Goal: Complete application form: Complete application form

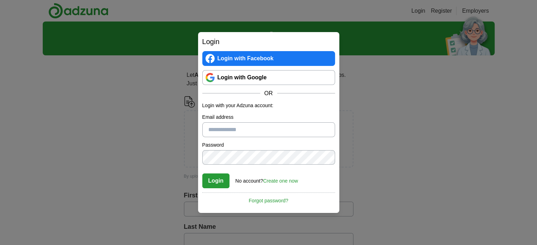
click at [238, 133] on input "Email address" at bounding box center [268, 130] width 133 height 15
type input "**********"
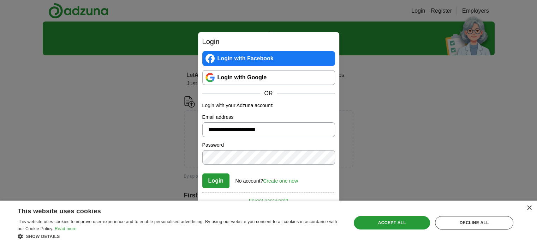
click at [215, 179] on button "Login" at bounding box center [216, 181] width 28 height 15
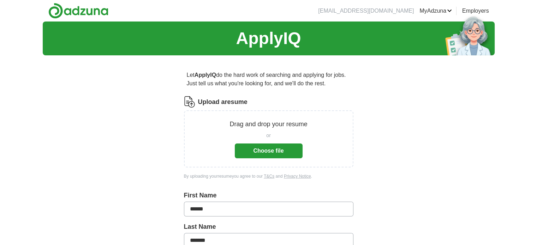
click at [268, 148] on button "Choose file" at bounding box center [269, 151] width 68 height 15
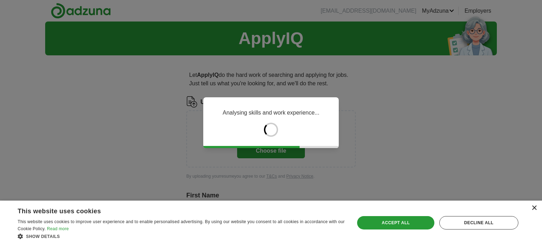
click at [533, 209] on div "×" at bounding box center [534, 208] width 5 height 5
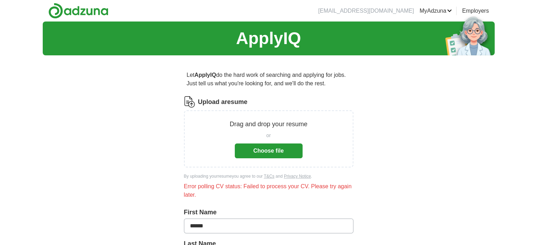
click at [269, 153] on button "Choose file" at bounding box center [269, 151] width 68 height 15
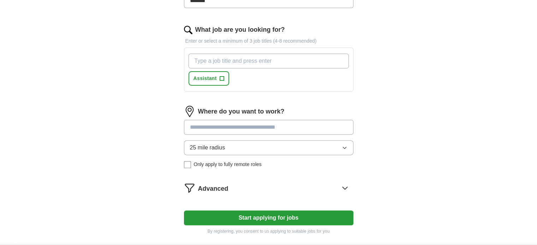
scroll to position [210, 0]
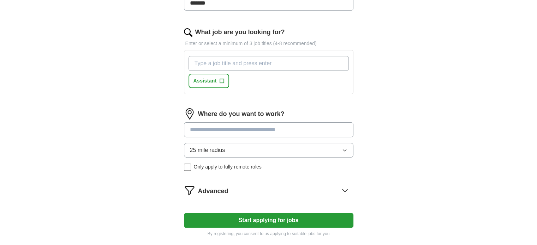
click at [207, 60] on input "What job are you looking for?" at bounding box center [269, 63] width 160 height 15
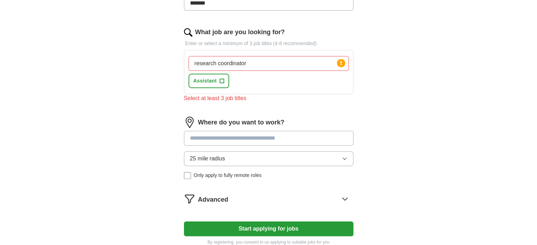
click at [219, 131] on input at bounding box center [269, 138] width 170 height 15
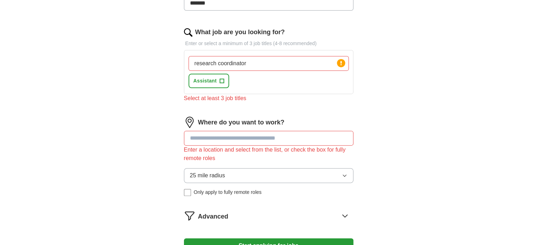
click at [253, 63] on input "research coordinator" at bounding box center [269, 63] width 160 height 15
type input "research coordinator, coordinator, customer service"
click at [214, 138] on input at bounding box center [269, 138] width 170 height 15
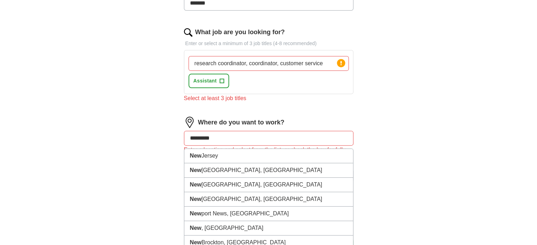
type input "**********"
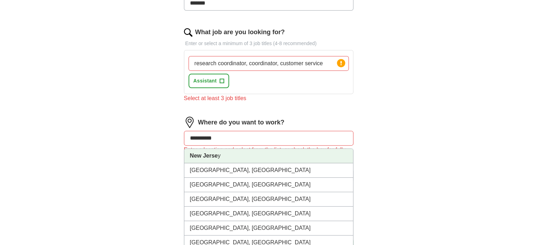
click at [212, 161] on li "New Jerse y" at bounding box center [268, 156] width 169 height 14
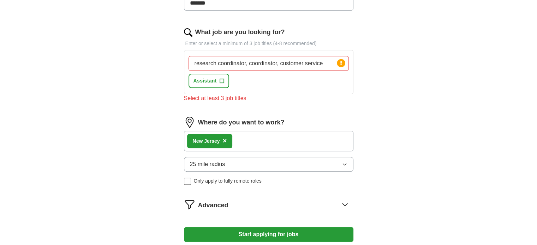
click at [268, 232] on button "Start applying for jobs" at bounding box center [269, 234] width 170 height 15
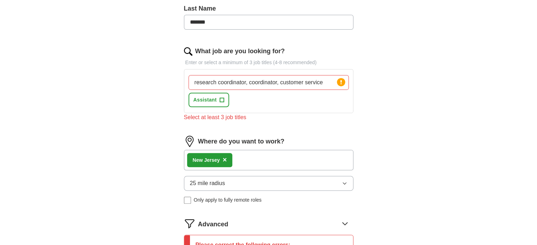
scroll to position [190, 0]
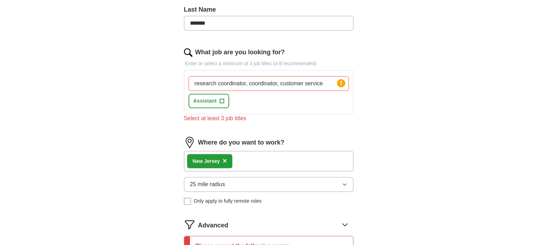
click at [295, 85] on input "research coordinator, coordinator, customer service" at bounding box center [269, 83] width 160 height 15
click at [326, 83] on input "research coordinator, coordinator, customer service" at bounding box center [269, 83] width 160 height 15
type input "research coordinator, coordinator, customer service associate"
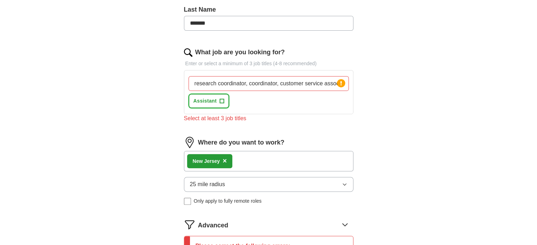
click at [221, 101] on span "+" at bounding box center [222, 102] width 4 height 6
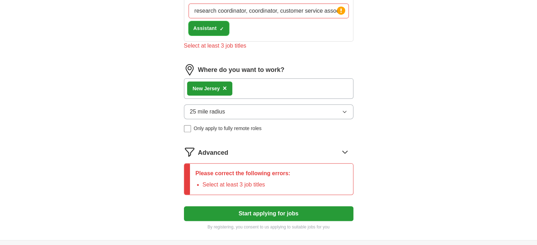
scroll to position [286, 0]
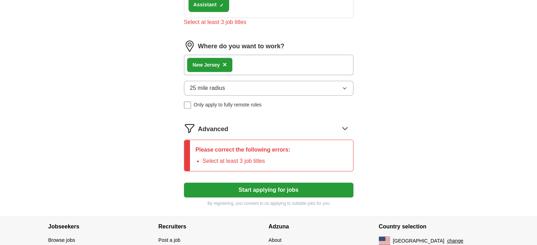
click at [291, 189] on button "Start applying for jobs" at bounding box center [269, 190] width 170 height 15
drag, startPoint x: 291, startPoint y: 189, endPoint x: 513, endPoint y: 108, distance: 236.5
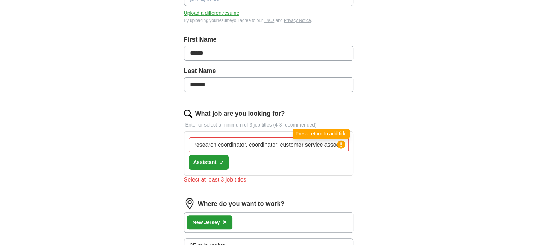
scroll to position [0, 5]
drag, startPoint x: 193, startPoint y: 146, endPoint x: 364, endPoint y: 146, distance: 171.3
click at [364, 146] on div "Let ApplyIQ do the hard work of searching and applying for jobs. Just tell us w…" at bounding box center [269, 154] width 226 height 442
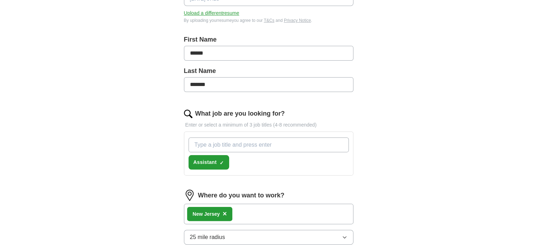
scroll to position [0, 0]
type input "research coordinator"
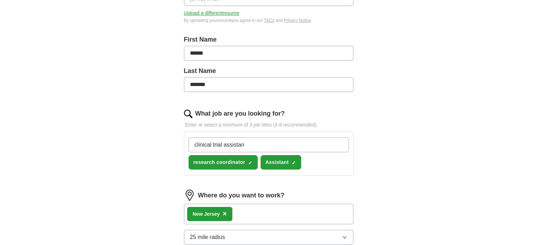
type input "clinical trial assistant"
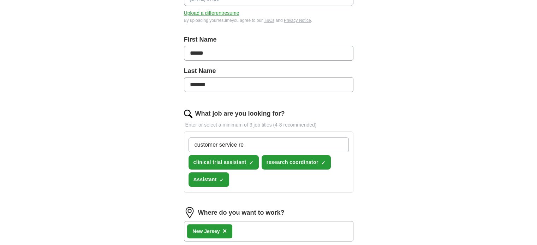
type input "customer service rep"
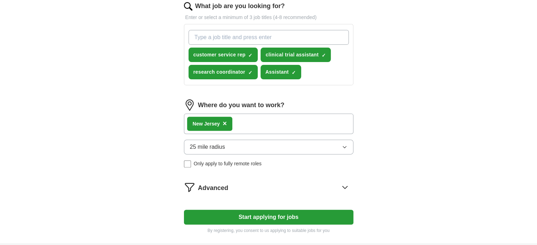
scroll to position [245, 0]
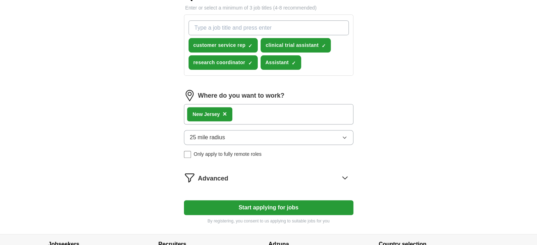
click at [262, 206] on button "Start applying for jobs" at bounding box center [269, 208] width 170 height 15
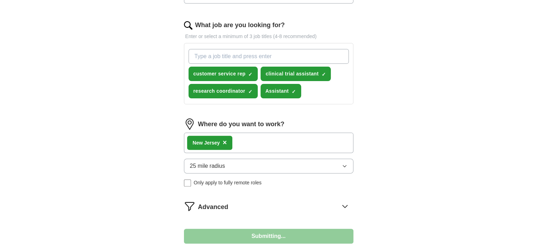
select select "**"
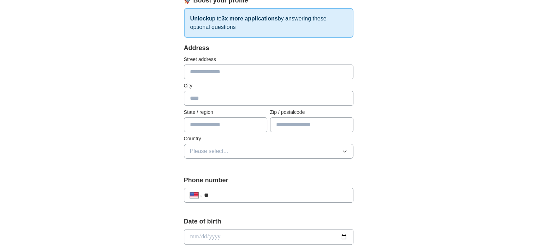
scroll to position [109, 0]
click at [201, 72] on input "text" at bounding box center [269, 73] width 170 height 15
type input "********"
type input "**********"
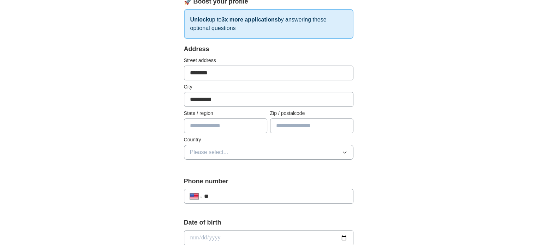
type input "**********"
type input "*****"
click at [347, 151] on icon "button" at bounding box center [345, 153] width 6 height 6
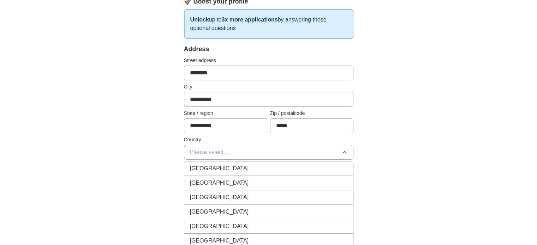
click at [238, 182] on div "[GEOGRAPHIC_DATA]" at bounding box center [269, 183] width 158 height 8
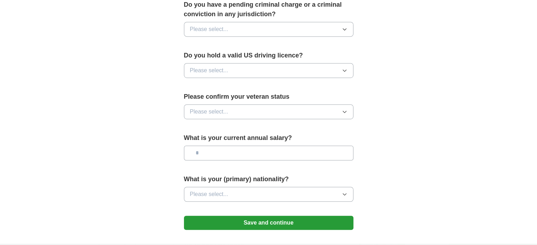
scroll to position [427, 0]
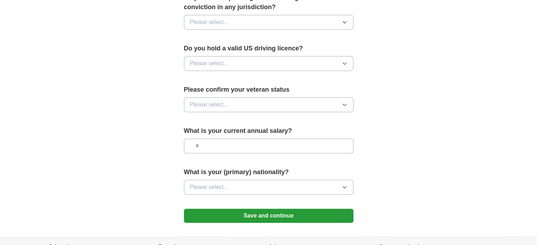
click at [266, 209] on button "Save and continue" at bounding box center [269, 216] width 170 height 14
click at [345, 185] on icon "button" at bounding box center [345, 188] width 6 height 6
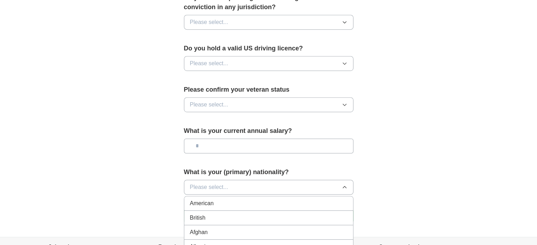
click at [206, 200] on span "American" at bounding box center [202, 204] width 24 height 8
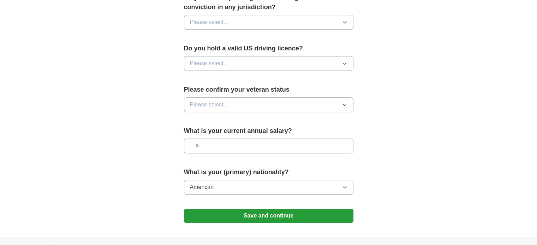
click at [343, 61] on icon "button" at bounding box center [345, 64] width 6 height 6
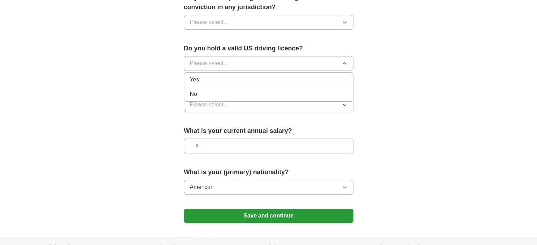
click at [208, 76] on div "Yes" at bounding box center [269, 80] width 158 height 8
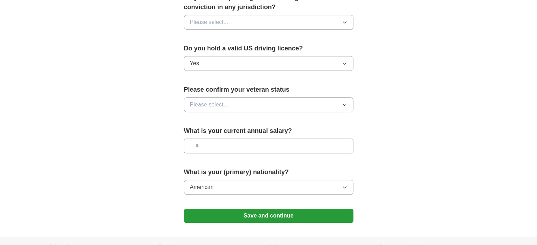
click at [343, 102] on icon "button" at bounding box center [345, 105] width 6 height 6
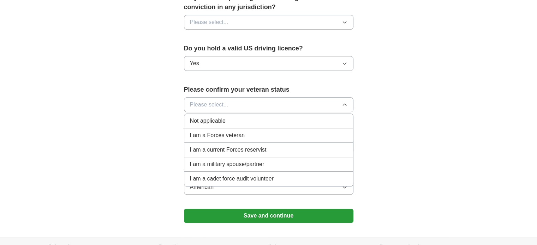
click at [220, 117] on span "Not applicable" at bounding box center [208, 121] width 36 height 8
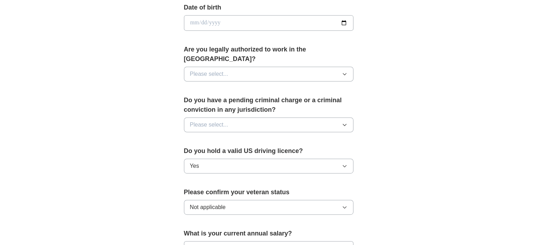
scroll to position [318, 0]
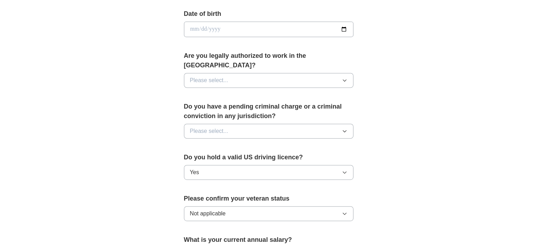
click at [346, 78] on icon "button" at bounding box center [345, 81] width 6 height 6
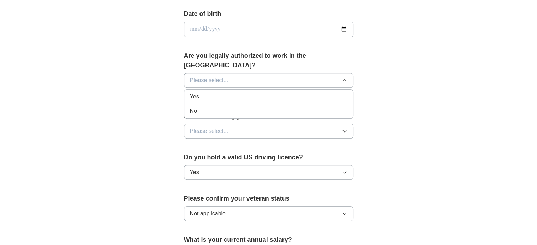
click at [206, 93] on div "Yes" at bounding box center [269, 97] width 158 height 8
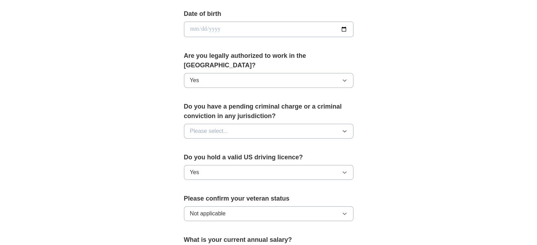
click at [346, 131] on icon "button" at bounding box center [344, 132] width 3 height 2
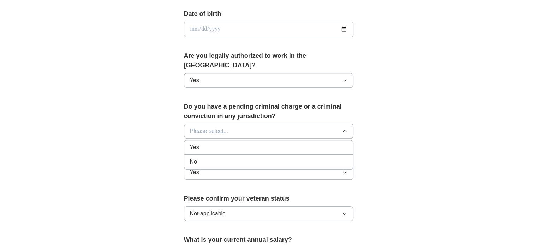
click at [194, 158] on span "No" at bounding box center [193, 162] width 7 height 8
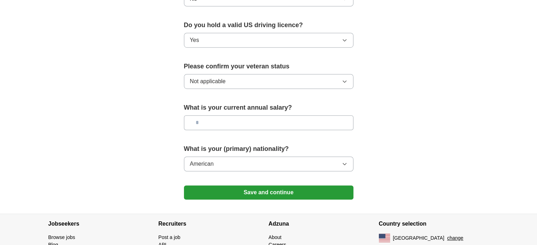
scroll to position [479, 0]
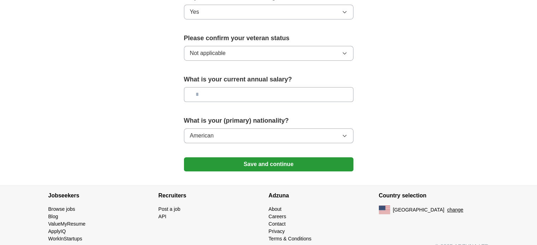
click at [257, 158] on button "Save and continue" at bounding box center [269, 165] width 170 height 14
click at [268, 158] on button "Save and continue" at bounding box center [269, 165] width 170 height 14
